Goal: Task Accomplishment & Management: Complete application form

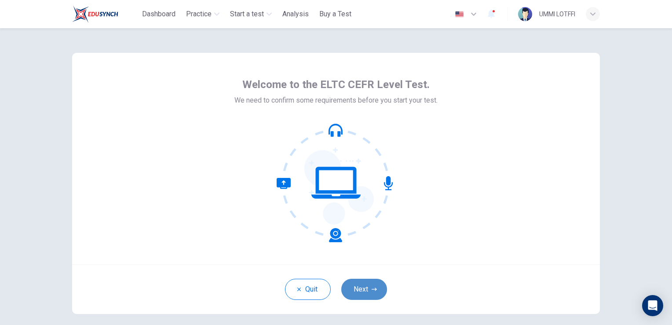
click at [368, 289] on button "Next" at bounding box center [364, 288] width 46 height 21
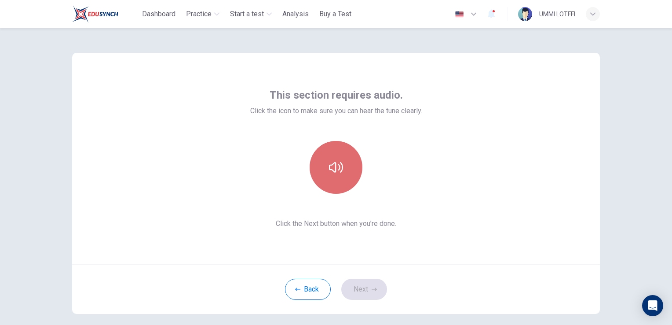
click at [333, 166] on icon "button" at bounding box center [336, 167] width 14 height 14
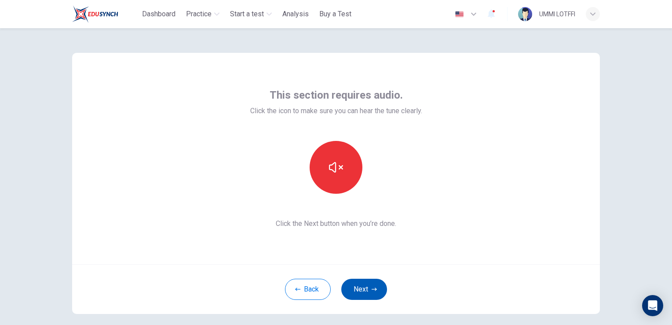
click at [363, 290] on button "Next" at bounding box center [364, 288] width 46 height 21
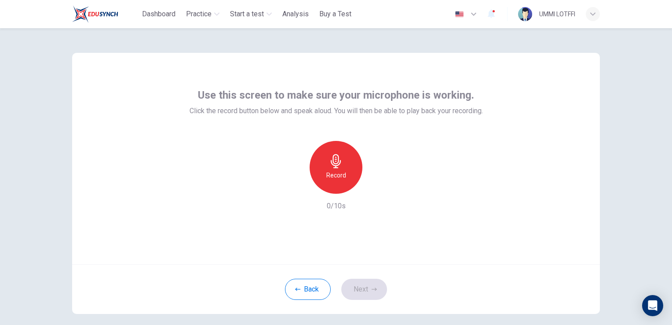
click at [334, 160] on icon "button" at bounding box center [336, 161] width 14 height 14
click at [333, 161] on icon "button" at bounding box center [336, 161] width 10 height 14
click at [375, 187] on icon "button" at bounding box center [376, 186] width 9 height 9
click at [352, 288] on button "Next" at bounding box center [364, 288] width 46 height 21
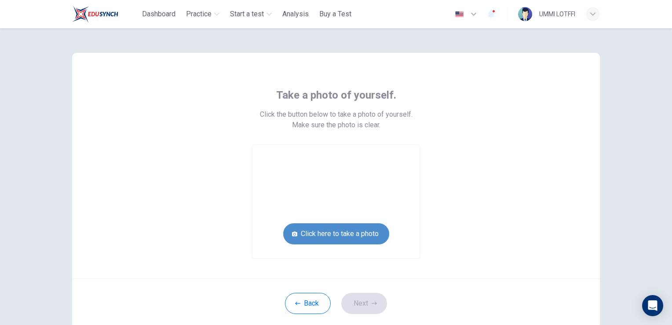
click at [326, 234] on button "Click here to take a photo" at bounding box center [336, 233] width 106 height 21
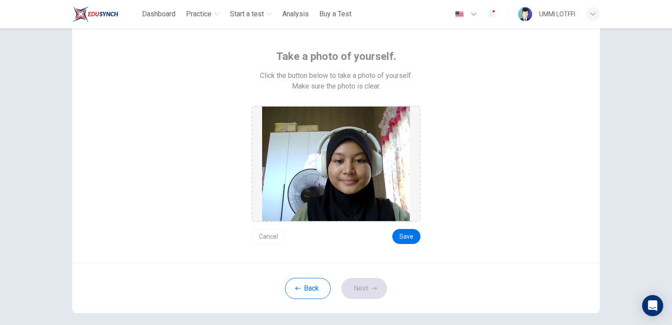
scroll to position [79, 0]
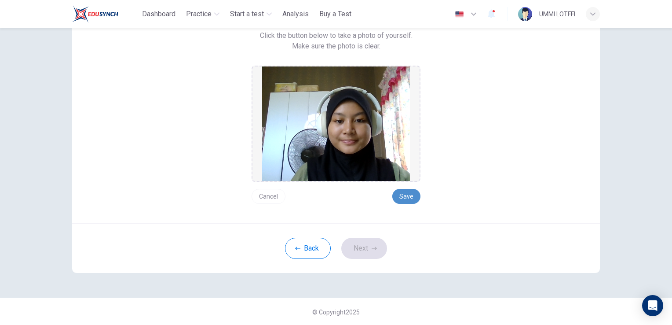
click at [404, 197] on button "Save" at bounding box center [406, 196] width 28 height 15
click at [357, 247] on button "Next" at bounding box center [364, 248] width 46 height 21
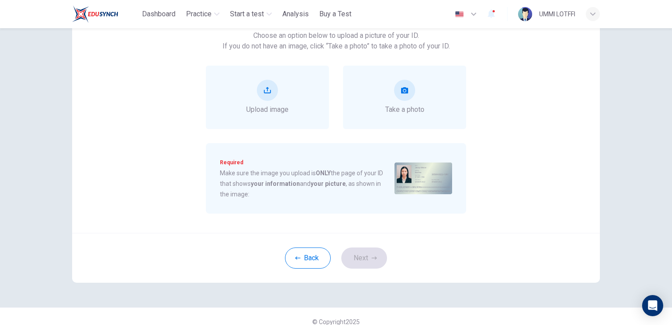
scroll to position [35, 0]
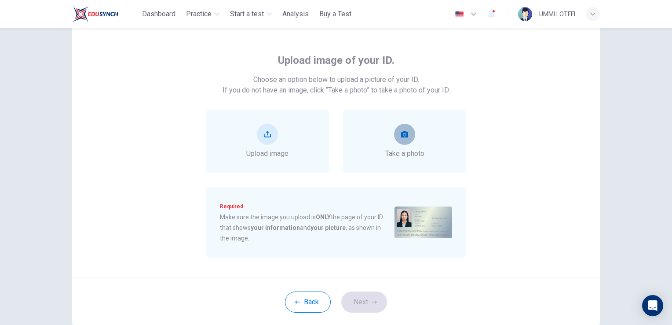
click at [409, 139] on button "take photo" at bounding box center [404, 134] width 21 height 21
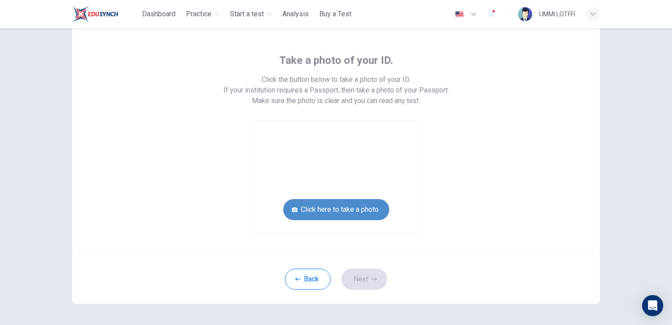
click at [322, 214] on button "Click here to take a photo" at bounding box center [336, 209] width 106 height 21
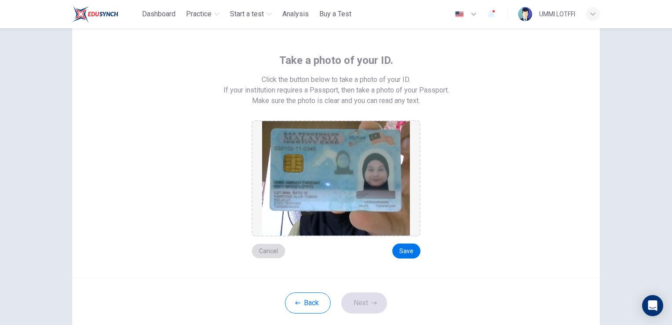
click at [269, 250] on button "Cancel" at bounding box center [269, 250] width 34 height 15
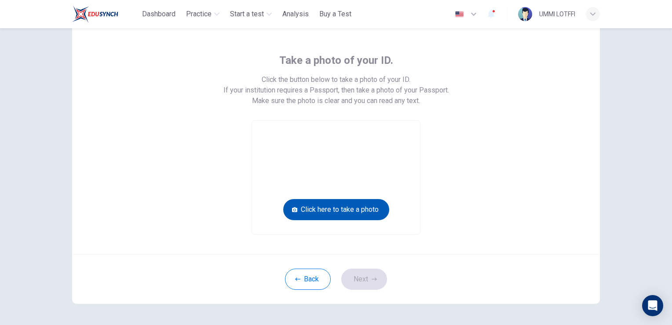
click at [340, 207] on button "Click here to take a photo" at bounding box center [336, 209] width 106 height 21
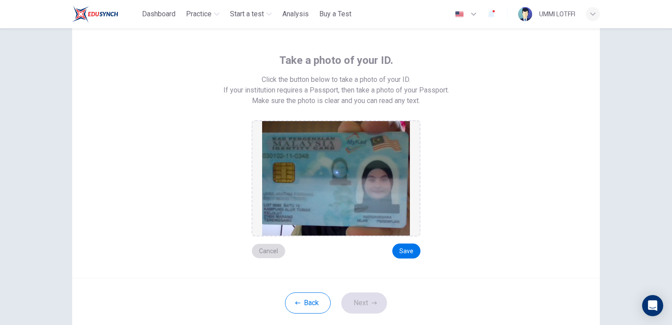
click at [271, 247] on button "Cancel" at bounding box center [269, 250] width 34 height 15
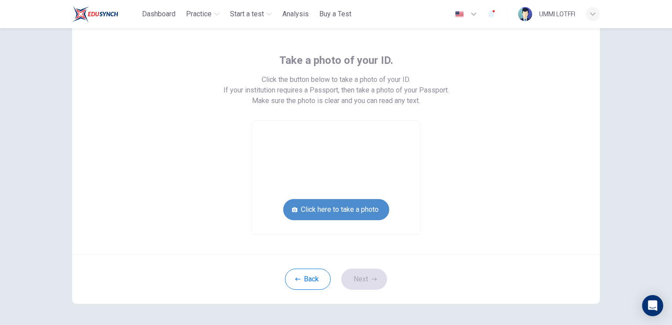
click at [330, 212] on button "Click here to take a photo" at bounding box center [336, 209] width 106 height 21
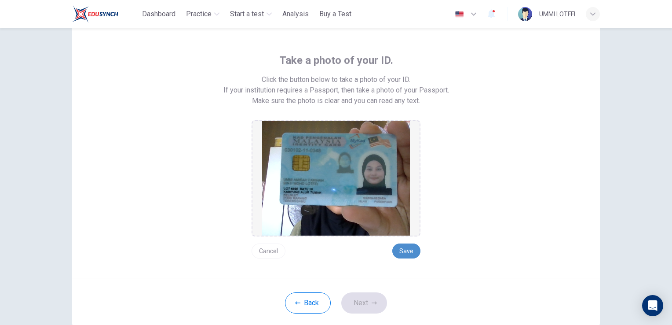
click at [410, 249] on button "Save" at bounding box center [406, 250] width 28 height 15
click at [365, 305] on button "Next" at bounding box center [364, 302] width 46 height 21
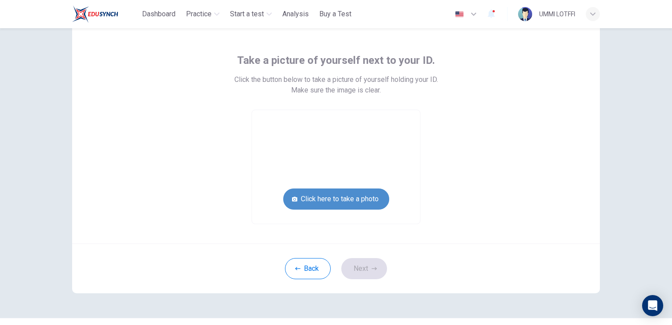
click at [349, 204] on button "Click here to take a photo" at bounding box center [336, 198] width 106 height 21
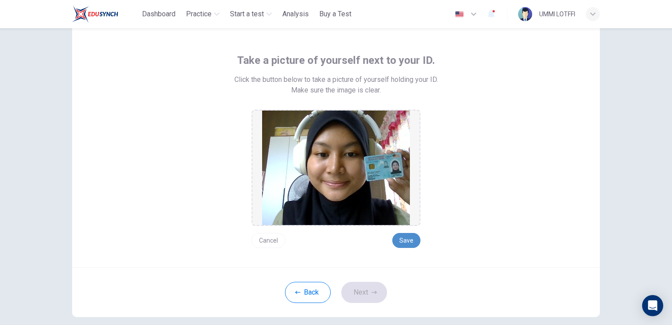
click at [403, 242] on button "Save" at bounding box center [406, 240] width 28 height 15
click at [353, 292] on button "Next" at bounding box center [364, 292] width 46 height 21
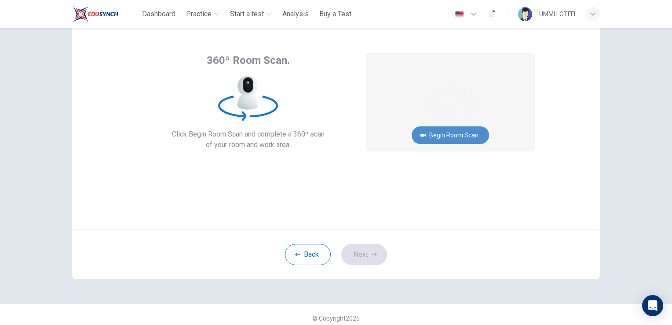
click at [465, 138] on button "Begin Room Scan" at bounding box center [450, 135] width 77 height 18
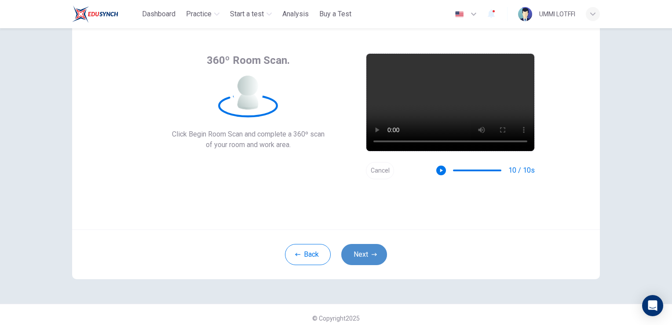
click at [355, 253] on button "Next" at bounding box center [364, 254] width 46 height 21
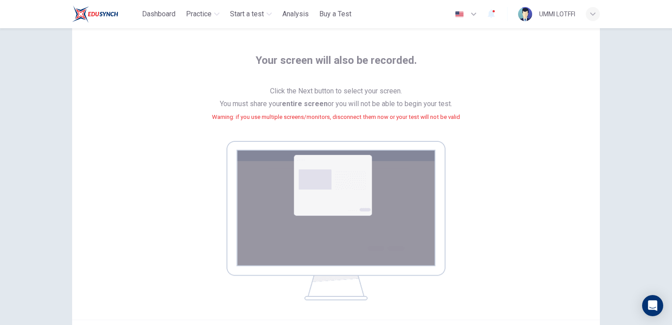
scroll to position [79, 0]
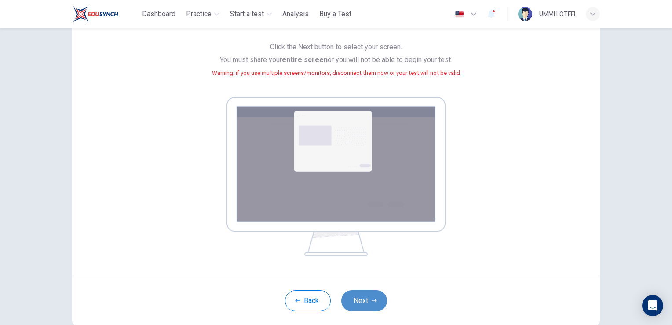
click at [367, 295] on button "Next" at bounding box center [364, 300] width 46 height 21
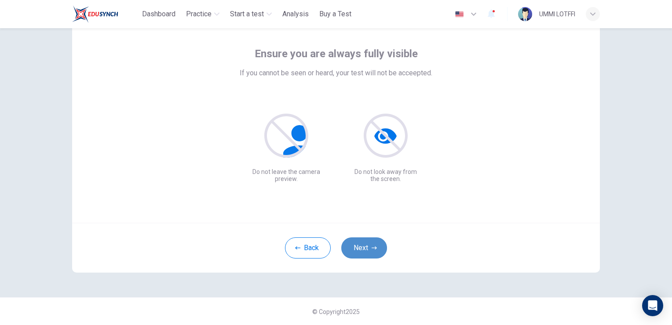
click at [355, 249] on button "Next" at bounding box center [364, 247] width 46 height 21
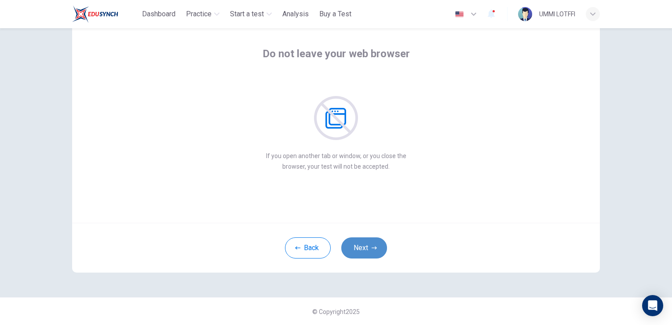
click at [355, 249] on button "Next" at bounding box center [364, 247] width 46 height 21
click at [356, 247] on button "Next" at bounding box center [364, 247] width 46 height 21
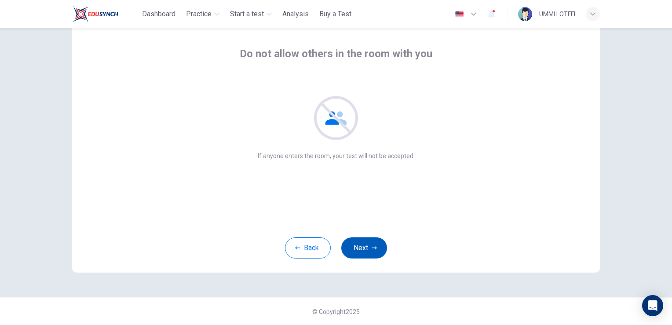
click at [356, 247] on button "Next" at bounding box center [364, 247] width 46 height 21
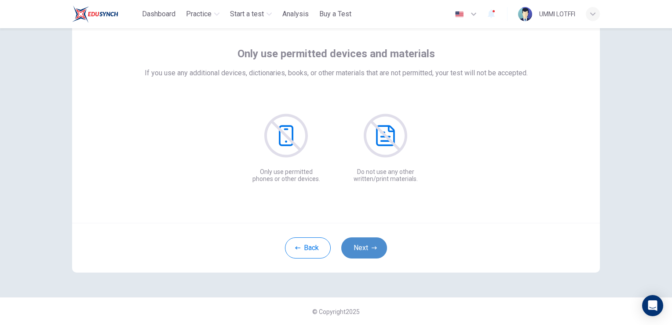
click at [356, 247] on button "Next" at bounding box center [364, 247] width 46 height 21
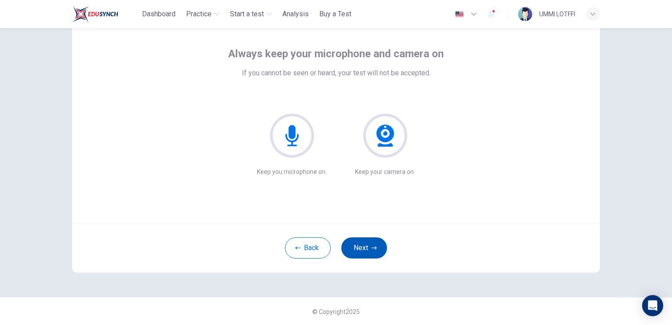
click at [356, 247] on button "Next" at bounding box center [364, 247] width 46 height 21
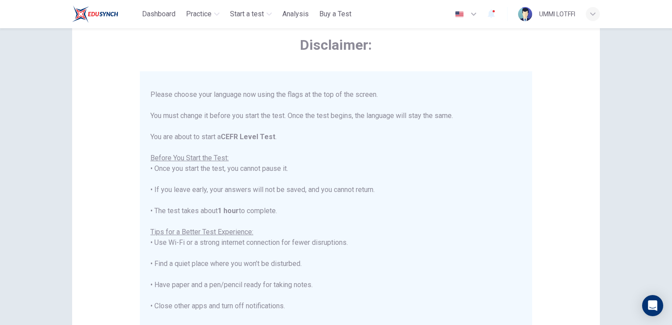
scroll to position [0, 0]
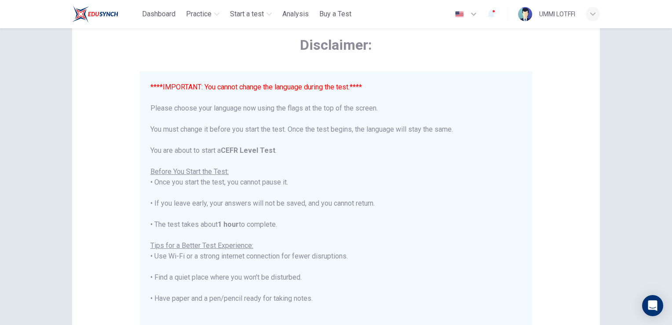
click at [471, 16] on icon "button" at bounding box center [474, 14] width 11 height 11
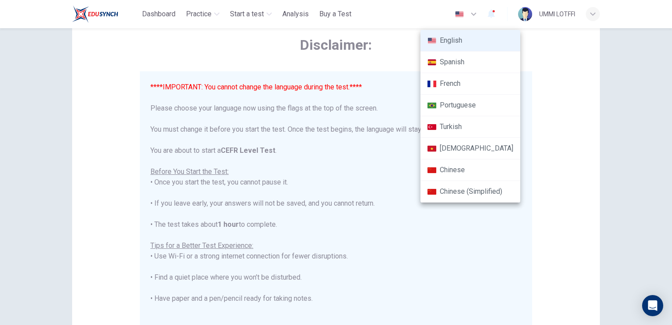
click at [470, 14] on div at bounding box center [336, 162] width 672 height 325
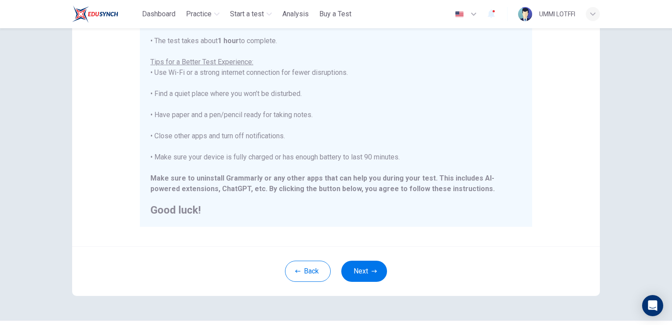
scroll to position [120, 0]
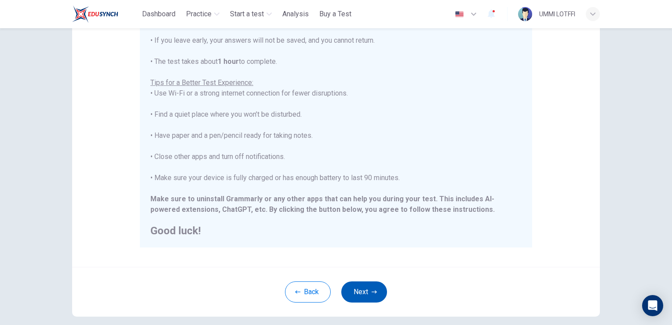
click at [362, 284] on button "Next" at bounding box center [364, 291] width 46 height 21
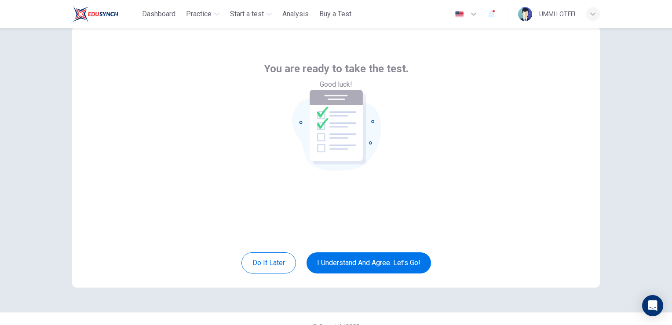
scroll to position [41, 0]
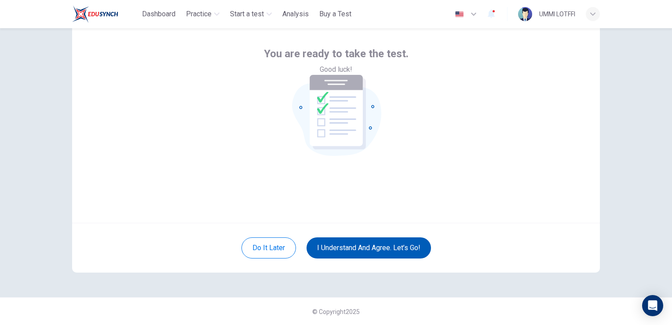
click at [413, 244] on button "I understand and agree. Let’s go!" at bounding box center [369, 247] width 124 height 21
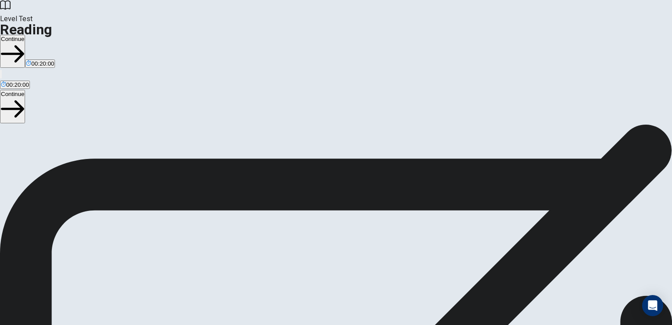
scroll to position [7, 0]
click at [25, 35] on button "Continue" at bounding box center [12, 51] width 25 height 33
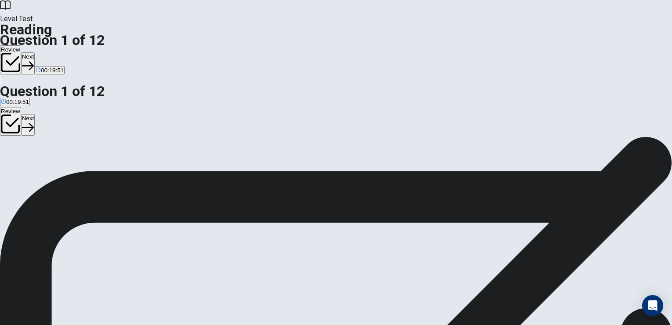
scroll to position [51, 0]
click at [35, 52] on button "Next" at bounding box center [28, 63] width 14 height 22
drag, startPoint x: 110, startPoint y: 101, endPoint x: 116, endPoint y: 101, distance: 5.3
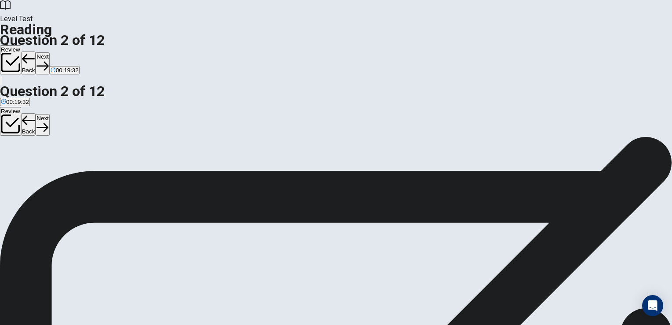
click at [49, 52] on button "Next" at bounding box center [43, 63] width 14 height 22
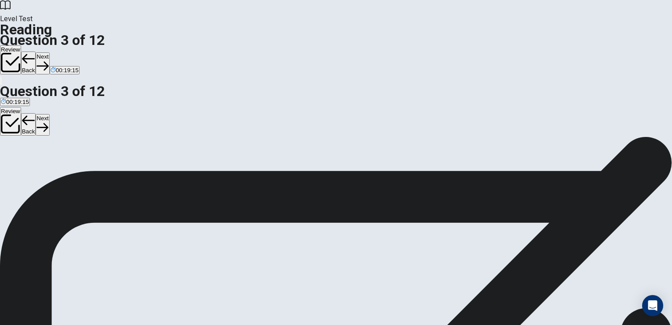
click at [49, 52] on button "Next" at bounding box center [43, 63] width 14 height 22
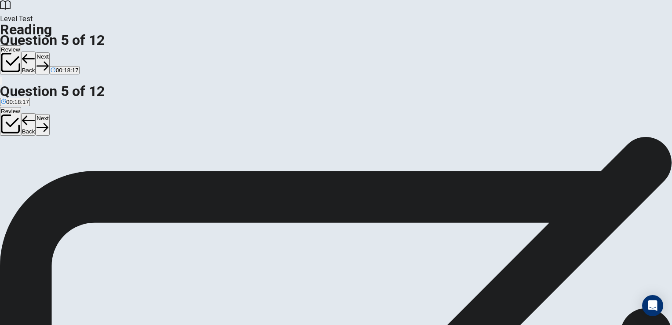
click at [49, 52] on button "Next" at bounding box center [43, 63] width 14 height 22
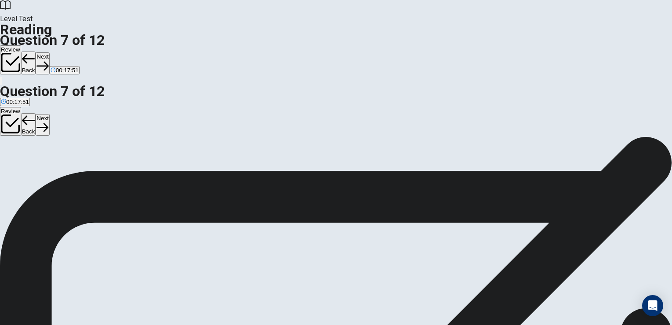
click at [49, 52] on button "Next" at bounding box center [43, 63] width 14 height 22
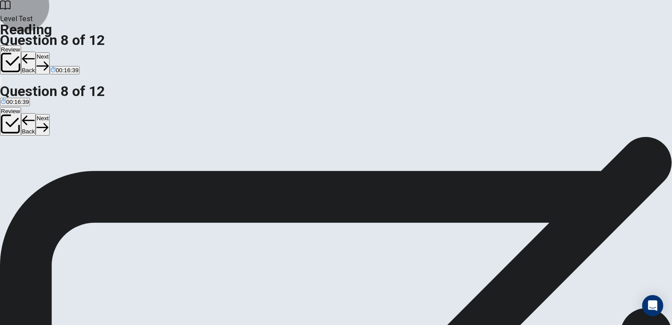
click at [49, 52] on button "Next" at bounding box center [43, 63] width 14 height 22
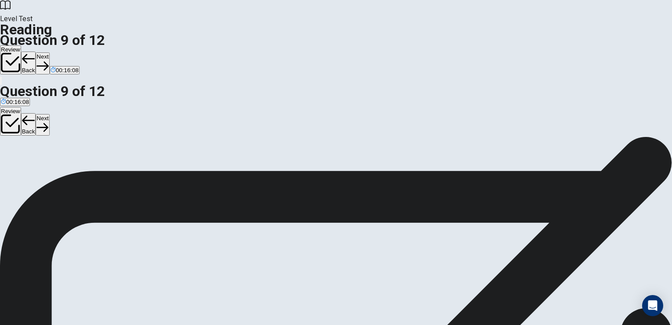
click at [49, 52] on button "Next" at bounding box center [43, 63] width 14 height 22
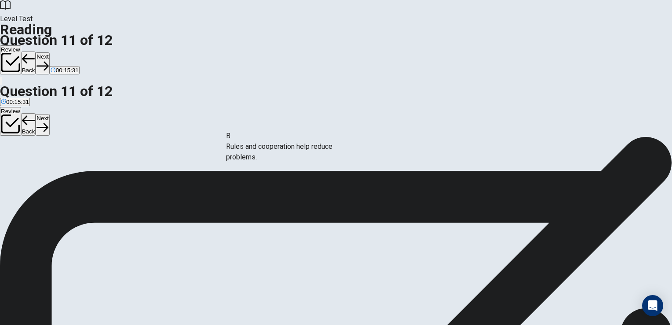
scroll to position [41, 0]
drag, startPoint x: 136, startPoint y: 143, endPoint x: 345, endPoint y: 153, distance: 209.2
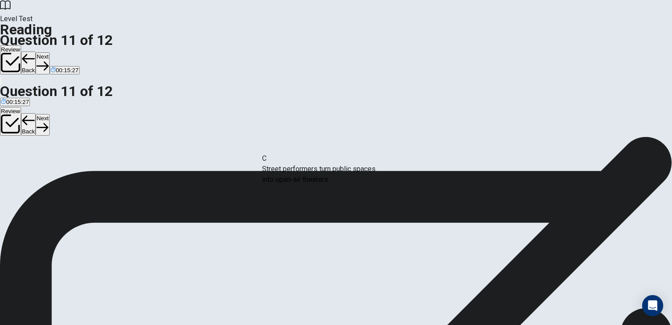
drag, startPoint x: 159, startPoint y: 157, endPoint x: 338, endPoint y: 172, distance: 179.6
drag, startPoint x: 167, startPoint y: 238, endPoint x: 322, endPoint y: 217, distance: 156.3
click at [49, 52] on button "Next" at bounding box center [43, 63] width 14 height 22
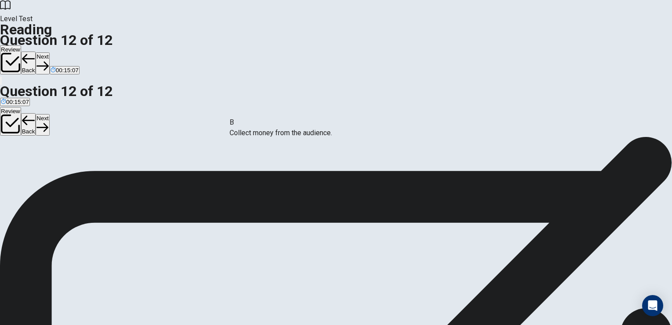
drag, startPoint x: 136, startPoint y: 165, endPoint x: 301, endPoint y: 134, distance: 167.4
drag, startPoint x: 132, startPoint y: 164, endPoint x: 294, endPoint y: 180, distance: 162.7
drag, startPoint x: 167, startPoint y: 228, endPoint x: 505, endPoint y: 137, distance: 350.3
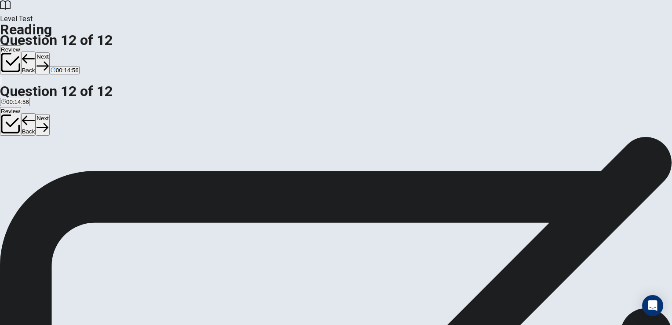
scroll to position [19, 0]
drag, startPoint x: 150, startPoint y: 186, endPoint x: 483, endPoint y: 179, distance: 332.2
drag, startPoint x: 139, startPoint y: 211, endPoint x: 289, endPoint y: 206, distance: 149.6
click at [49, 52] on button "Next" at bounding box center [43, 63] width 14 height 22
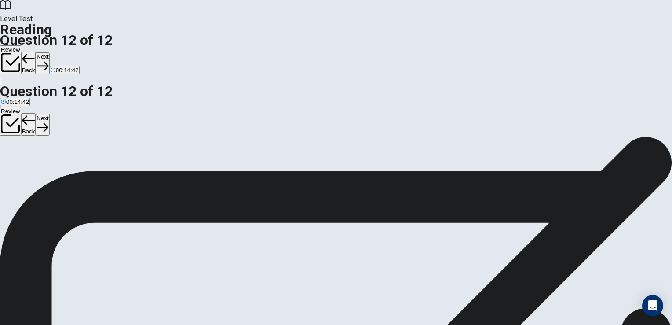
scroll to position [3, 0]
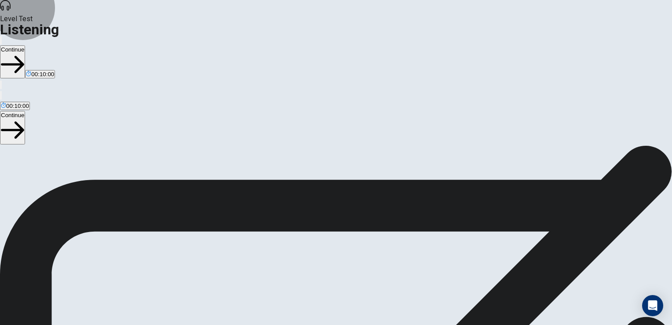
click at [25, 45] on button "Continue" at bounding box center [12, 61] width 25 height 33
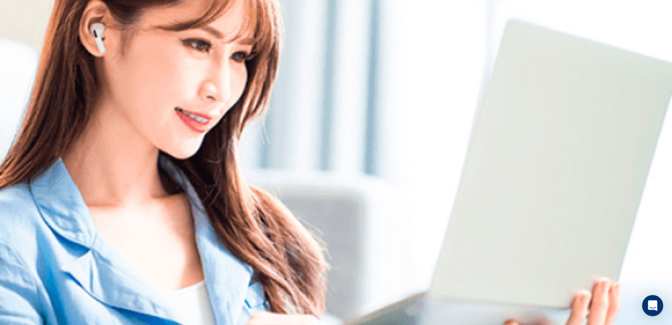
scroll to position [0, 0]
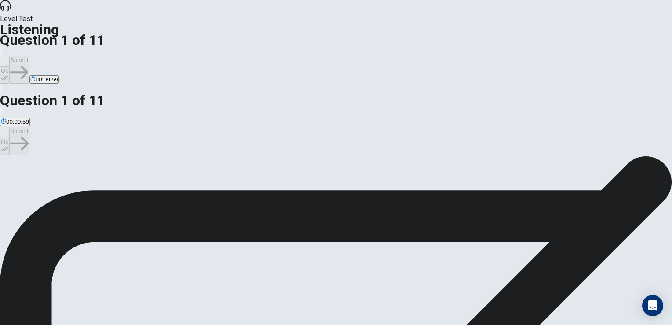
click at [9, 66] on button "Ok" at bounding box center [4, 74] width 9 height 17
click at [29, 56] on button "Submit" at bounding box center [19, 70] width 20 height 28
click at [9, 66] on button "Ok" at bounding box center [4, 74] width 9 height 17
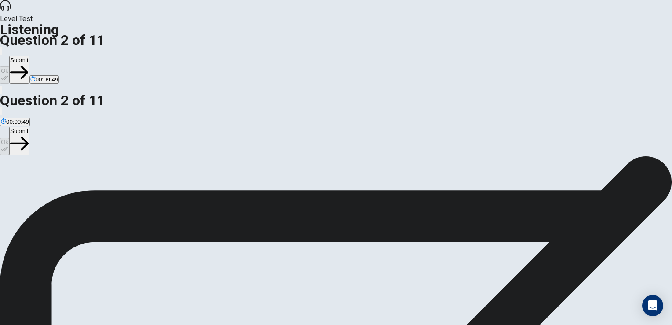
click at [29, 56] on button "Submit" at bounding box center [19, 70] width 20 height 28
click at [9, 66] on button "Ok" at bounding box center [4, 74] width 9 height 17
click at [29, 56] on button "Submit" at bounding box center [19, 70] width 20 height 28
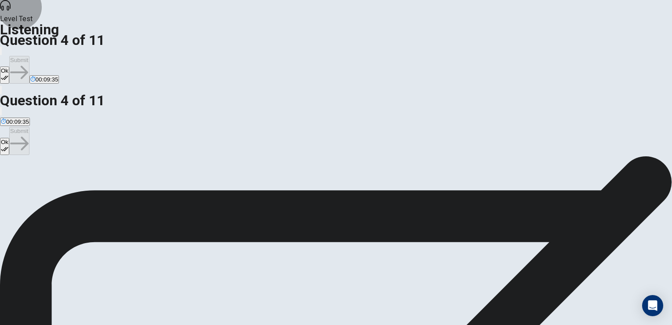
click at [8, 74] on icon "button" at bounding box center [4, 77] width 7 height 7
click at [29, 56] on button "Submit" at bounding box center [19, 70] width 20 height 28
click at [9, 66] on button "Ok" at bounding box center [4, 74] width 9 height 17
click at [29, 56] on button "Submit" at bounding box center [19, 70] width 20 height 28
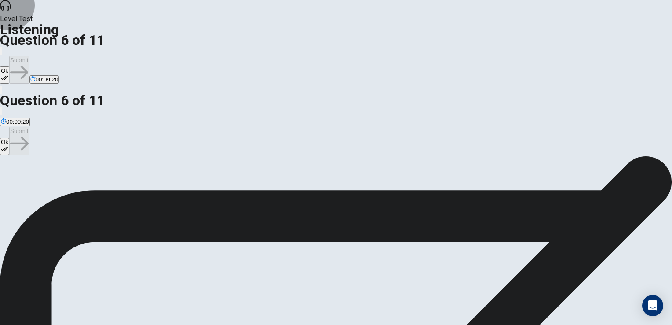
click at [9, 66] on button "Ok" at bounding box center [4, 74] width 9 height 17
click at [29, 56] on button "Submit" at bounding box center [19, 70] width 20 height 28
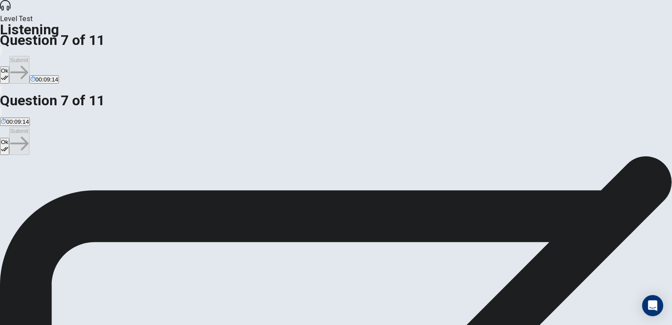
click at [9, 66] on button "Ok" at bounding box center [4, 74] width 9 height 17
click at [29, 56] on button "Submit" at bounding box center [19, 70] width 20 height 28
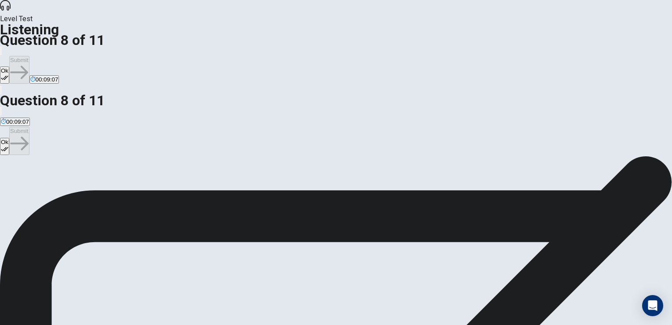
click at [9, 66] on button "Ok" at bounding box center [4, 74] width 9 height 17
click at [29, 56] on button "Submit" at bounding box center [19, 70] width 20 height 28
click at [9, 66] on button "Ok" at bounding box center [4, 74] width 9 height 17
click at [29, 56] on button "Submit" at bounding box center [19, 70] width 20 height 28
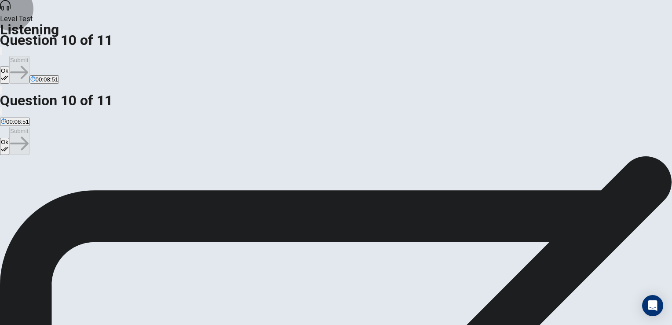
click at [9, 66] on button "Ok" at bounding box center [4, 74] width 9 height 17
click at [29, 56] on button "Submit" at bounding box center [19, 70] width 20 height 28
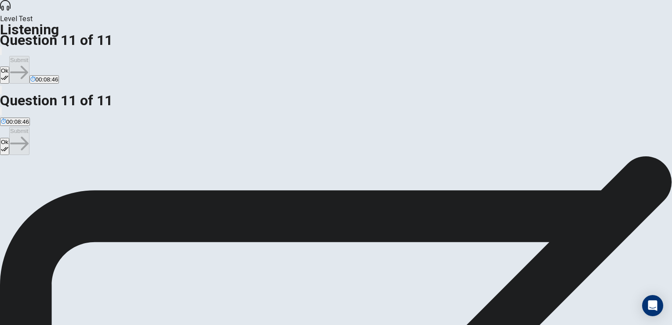
click at [9, 66] on button "Ok" at bounding box center [4, 74] width 9 height 17
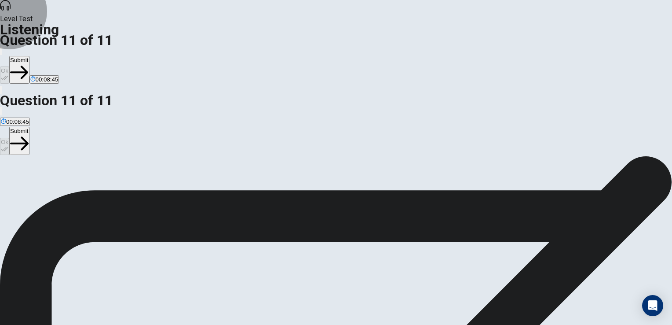
click at [29, 56] on button "Submit" at bounding box center [19, 70] width 20 height 28
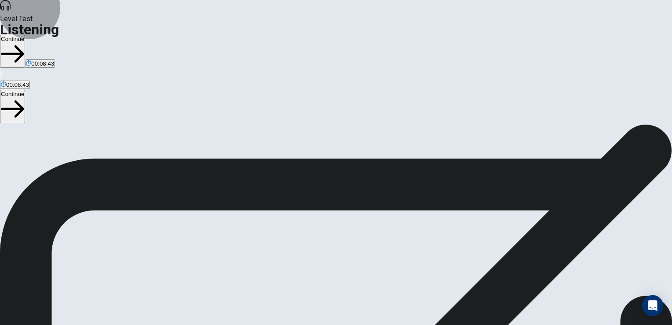
click at [25, 35] on button "Continue" at bounding box center [12, 51] width 25 height 33
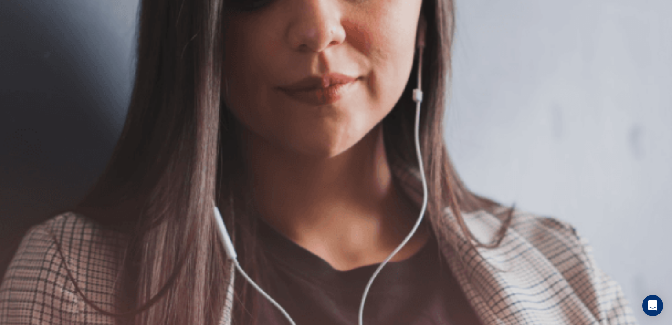
click at [25, 45] on button "Continue" at bounding box center [12, 61] width 25 height 33
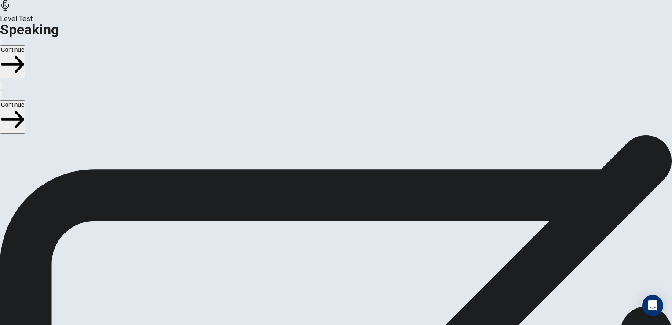
scroll to position [44, 0]
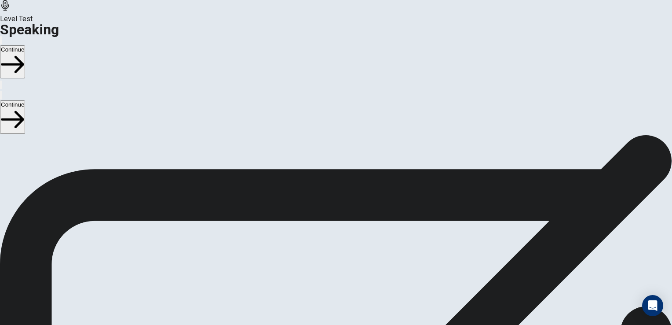
click at [25, 45] on button "Continue" at bounding box center [12, 61] width 25 height 33
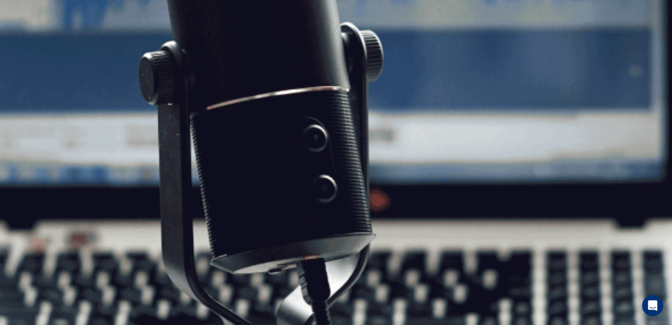
drag, startPoint x: 538, startPoint y: 14, endPoint x: 533, endPoint y: 35, distance: 21.7
click at [25, 45] on button "Continue" at bounding box center [12, 61] width 25 height 33
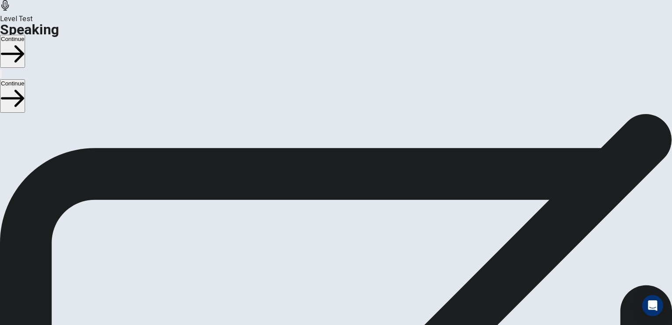
scroll to position [0, 0]
click at [25, 35] on button "Continue" at bounding box center [12, 51] width 25 height 33
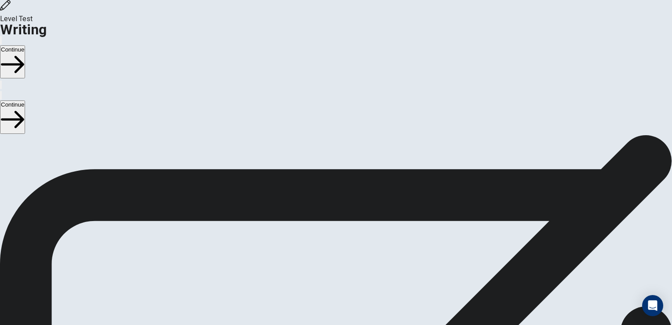
click at [25, 45] on button "Continue" at bounding box center [12, 61] width 25 height 33
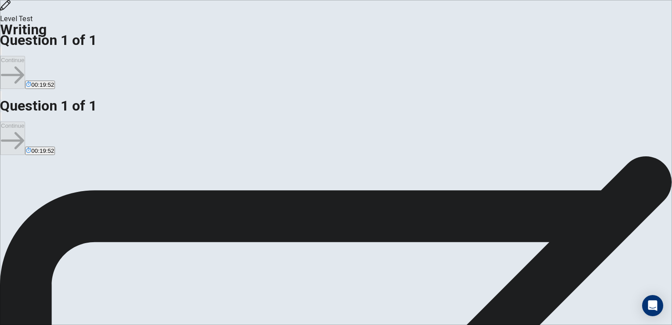
type textarea "*"
drag, startPoint x: 426, startPoint y: 89, endPoint x: 486, endPoint y: 91, distance: 59.9
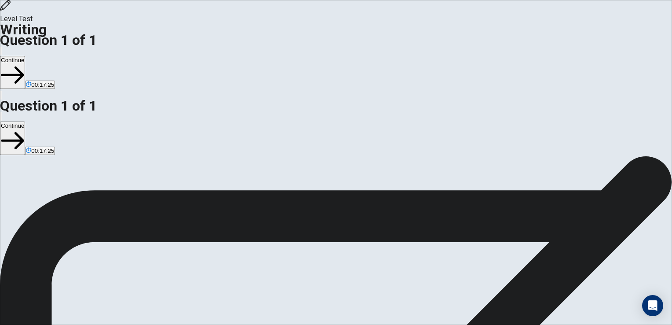
drag, startPoint x: 518, startPoint y: 201, endPoint x: 485, endPoint y: 201, distance: 32.6
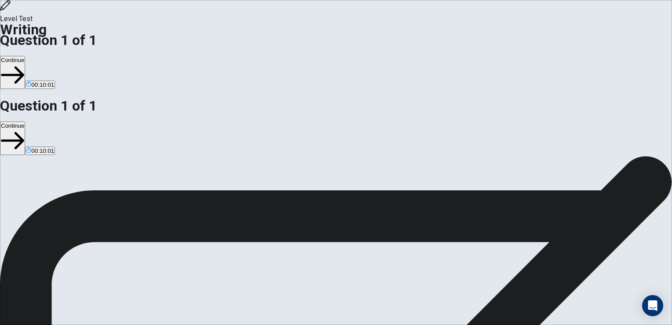
drag, startPoint x: 465, startPoint y: 225, endPoint x: 392, endPoint y: 221, distance: 72.3
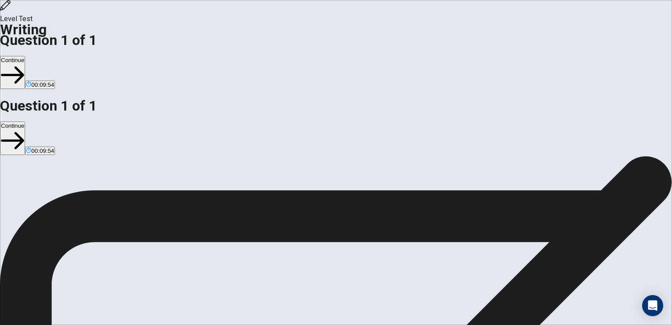
drag, startPoint x: 392, startPoint y: 221, endPoint x: 356, endPoint y: 221, distance: 36.5
drag, startPoint x: 497, startPoint y: 149, endPoint x: 528, endPoint y: 149, distance: 30.8
drag, startPoint x: 497, startPoint y: 147, endPoint x: 527, endPoint y: 147, distance: 29.9
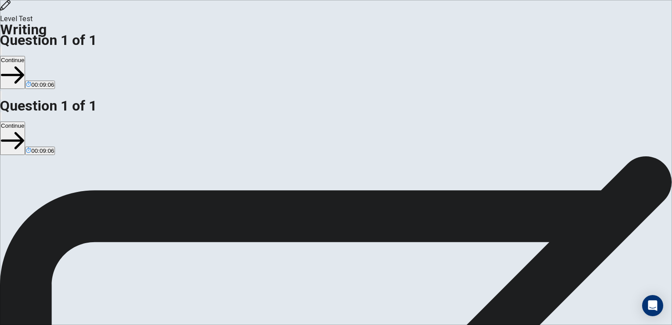
drag, startPoint x: 408, startPoint y: 158, endPoint x: 473, endPoint y: 158, distance: 65.1
drag, startPoint x: 472, startPoint y: 157, endPoint x: 461, endPoint y: 157, distance: 10.6
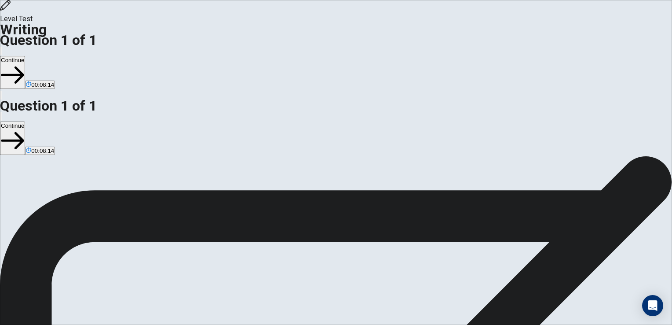
drag, startPoint x: 465, startPoint y: 188, endPoint x: 376, endPoint y: 198, distance: 89.1
drag, startPoint x: 411, startPoint y: 228, endPoint x: 462, endPoint y: 229, distance: 51.0
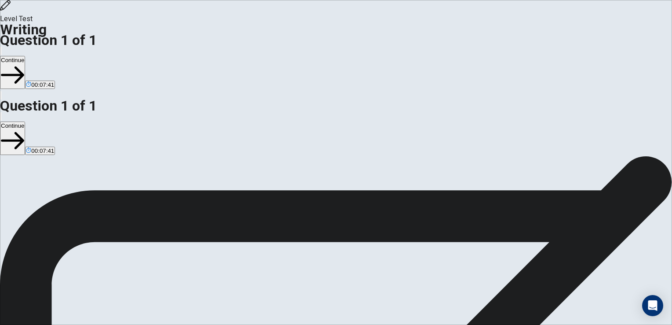
drag, startPoint x: 355, startPoint y: 77, endPoint x: 410, endPoint y: 78, distance: 55.0
drag, startPoint x: 412, startPoint y: 77, endPoint x: 437, endPoint y: 77, distance: 25.1
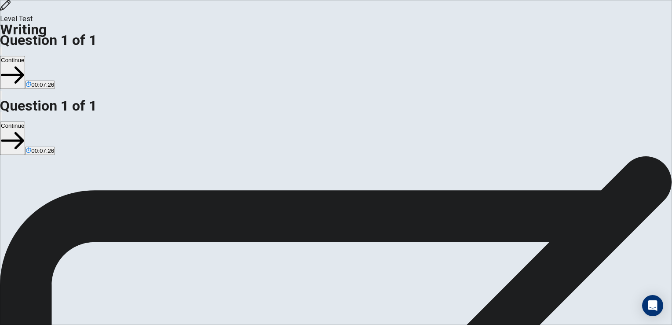
drag, startPoint x: 526, startPoint y: 107, endPoint x: 516, endPoint y: 107, distance: 10.6
drag, startPoint x: 517, startPoint y: 128, endPoint x: 547, endPoint y: 129, distance: 30.0
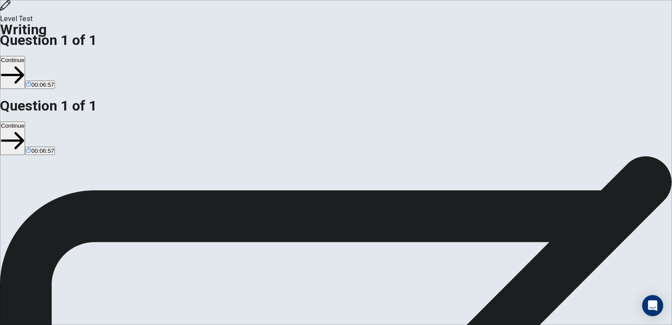
drag, startPoint x: 554, startPoint y: 128, endPoint x: 358, endPoint y: 137, distance: 196.4
drag, startPoint x: 395, startPoint y: 138, endPoint x: 422, endPoint y: 138, distance: 26.8
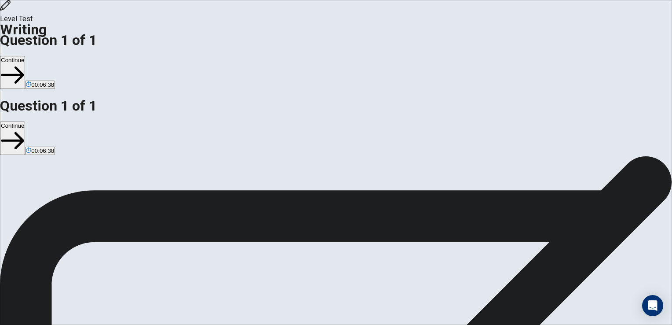
drag, startPoint x: 354, startPoint y: 138, endPoint x: 431, endPoint y: 137, distance: 77.4
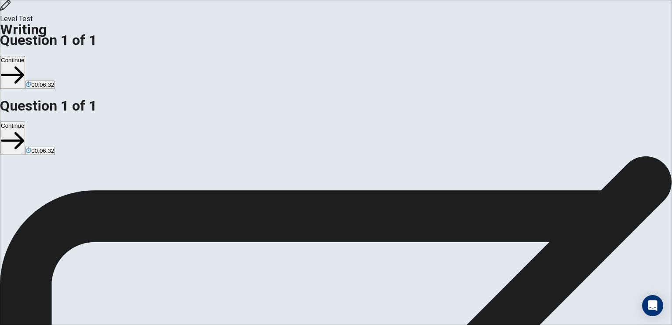
drag, startPoint x: 510, startPoint y: 138, endPoint x: 539, endPoint y: 138, distance: 28.6
drag, startPoint x: 553, startPoint y: 157, endPoint x: 465, endPoint y: 169, distance: 88.8
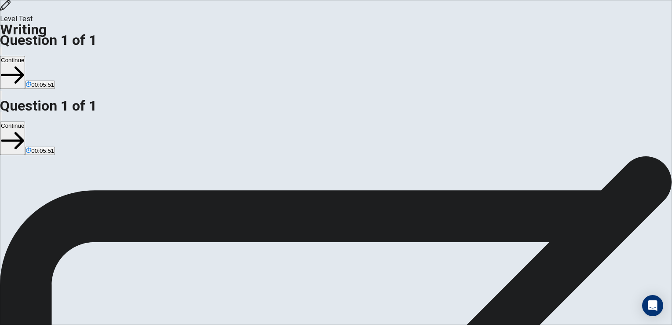
drag, startPoint x: 391, startPoint y: 168, endPoint x: 473, endPoint y: 168, distance: 82.7
drag, startPoint x: 405, startPoint y: 168, endPoint x: 431, endPoint y: 168, distance: 25.5
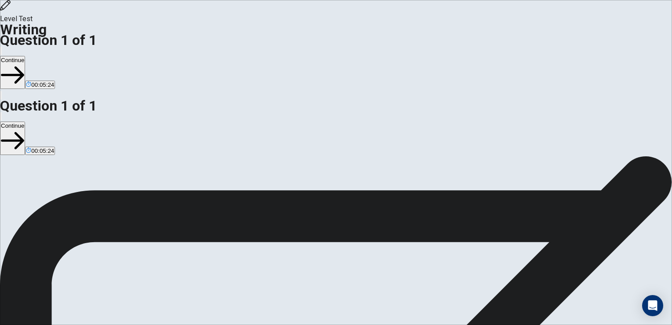
drag, startPoint x: 464, startPoint y: 168, endPoint x: 471, endPoint y: 168, distance: 7.5
drag, startPoint x: 353, startPoint y: 187, endPoint x: 497, endPoint y: 197, distance: 144.2
drag, startPoint x: 497, startPoint y: 198, endPoint x: 354, endPoint y: 190, distance: 143.7
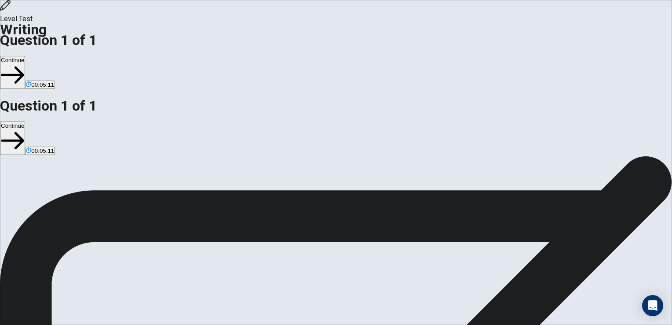
drag, startPoint x: 511, startPoint y: 208, endPoint x: 516, endPoint y: 218, distance: 11.4
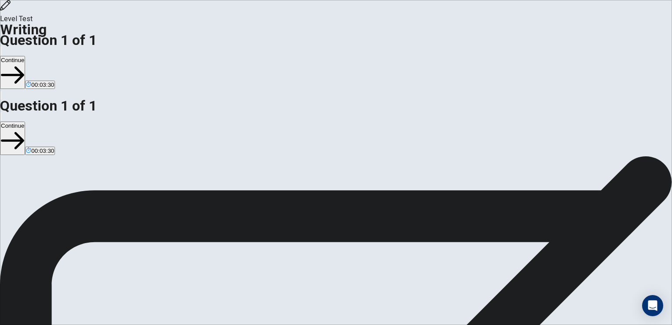
drag, startPoint x: 410, startPoint y: 188, endPoint x: 384, endPoint y: 189, distance: 26.8
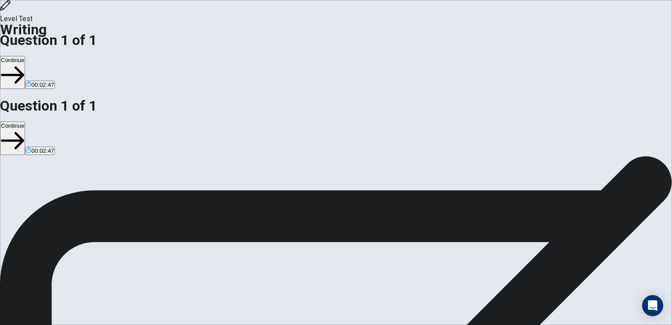
type textarea "**********"
click at [25, 56] on button "Continue" at bounding box center [12, 72] width 25 height 33
